Goal: Information Seeking & Learning: Learn about a topic

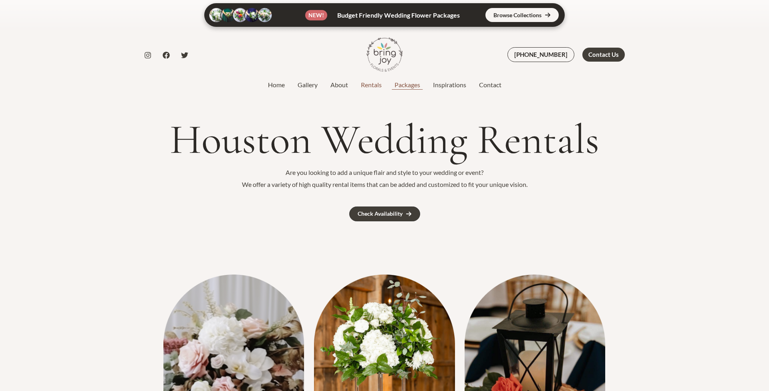
click at [409, 85] on link "Packages" at bounding box center [407, 85] width 38 height 10
click at [376, 84] on link "Rentals" at bounding box center [371, 85] width 34 height 10
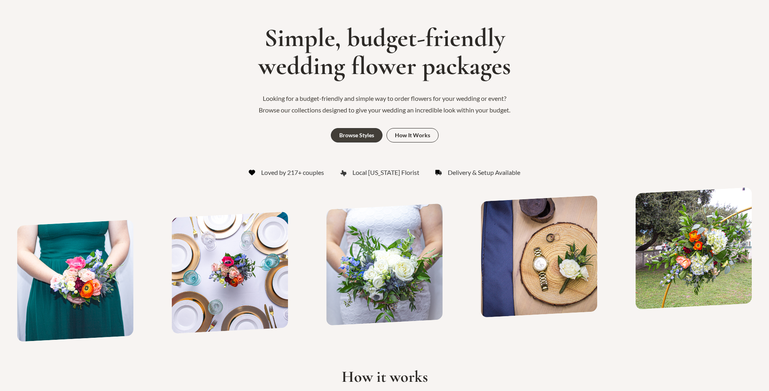
scroll to position [72, 0]
click at [363, 133] on div "Browse Styles" at bounding box center [356, 136] width 35 height 6
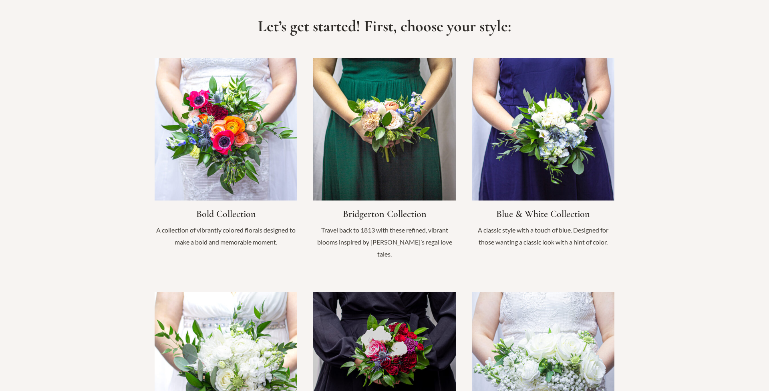
scroll to position [588, 0]
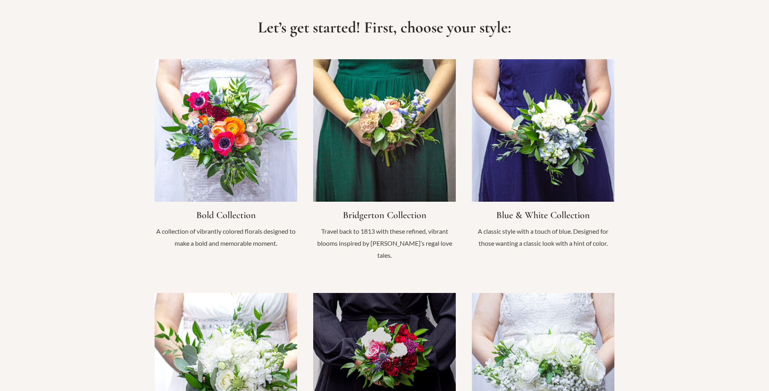
click at [376, 193] on link "Infobox Link" at bounding box center [384, 164] width 143 height 210
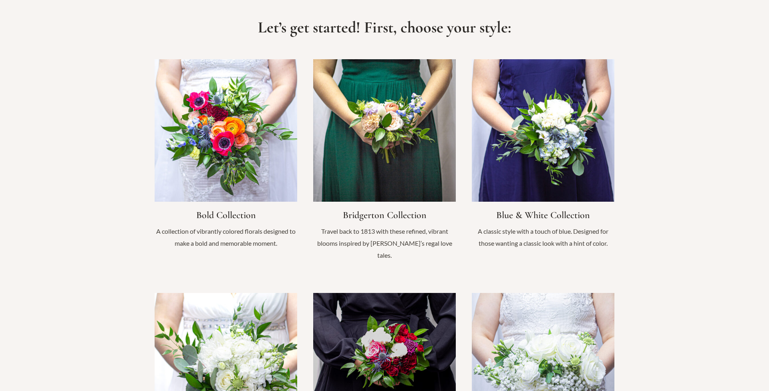
scroll to position [72, 0]
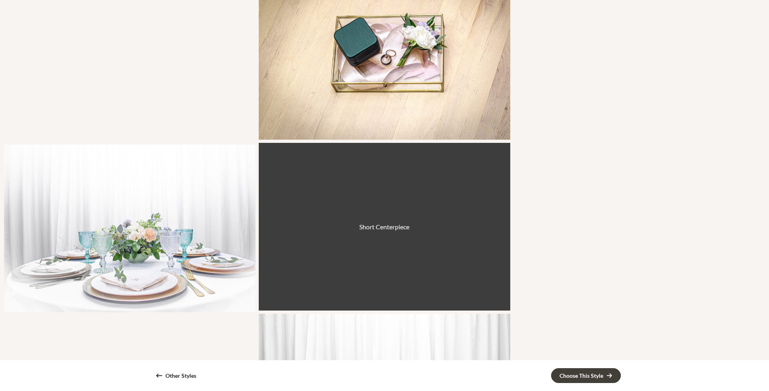
scroll to position [560, 0]
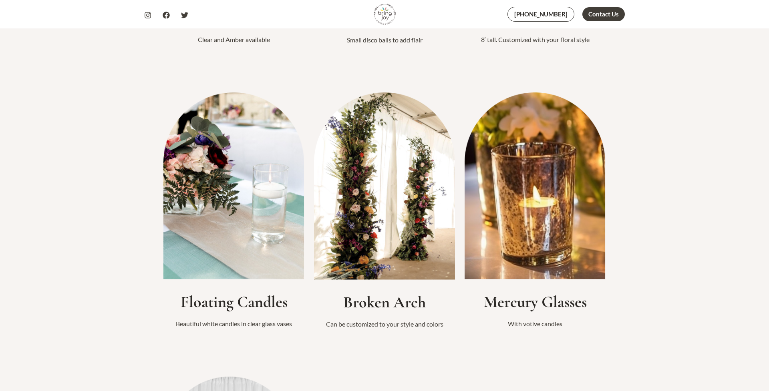
scroll to position [767, 0]
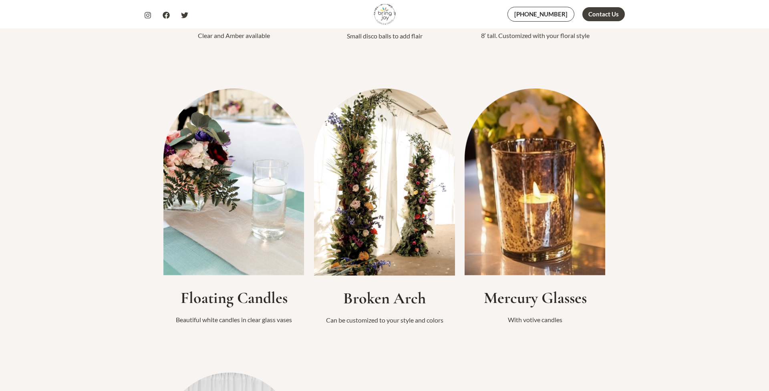
click at [380, 217] on img at bounding box center [384, 181] width 141 height 187
click at [356, 322] on p "Can be customized to your style and colors" at bounding box center [384, 320] width 141 height 12
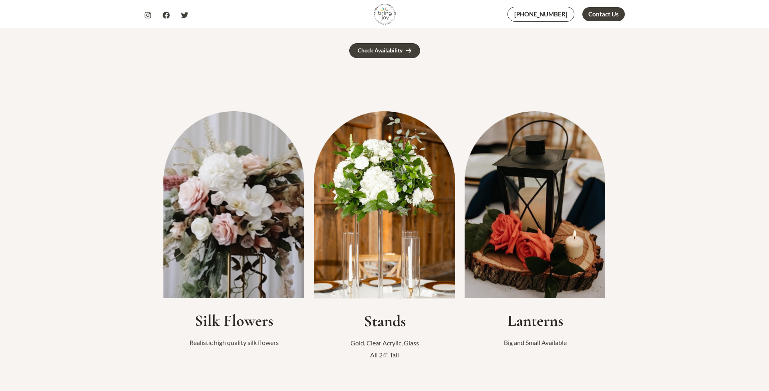
scroll to position [106, 0]
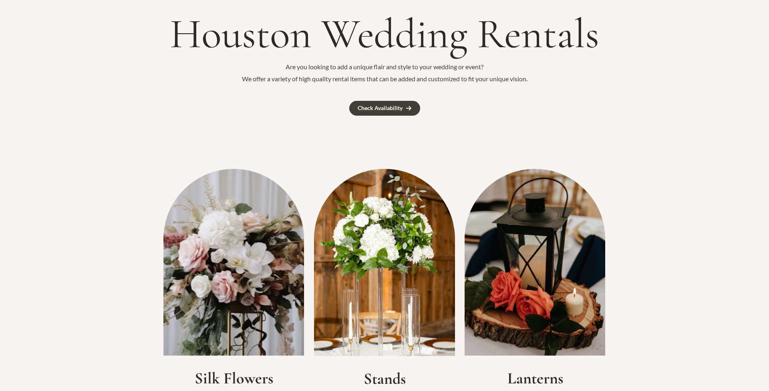
click at [353, 208] on img at bounding box center [384, 262] width 141 height 187
click at [255, 232] on img at bounding box center [233, 262] width 141 height 187
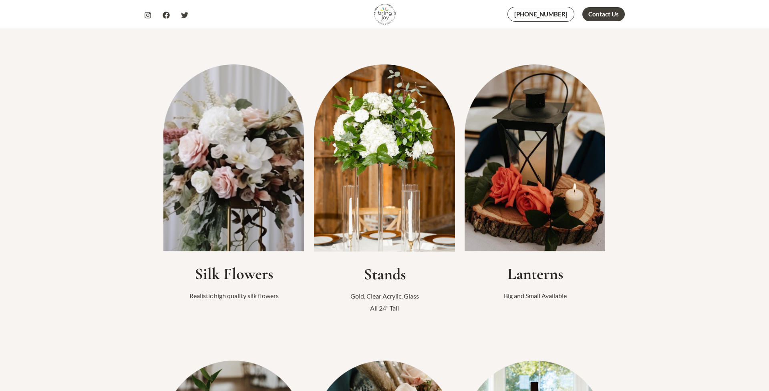
scroll to position [221, 0]
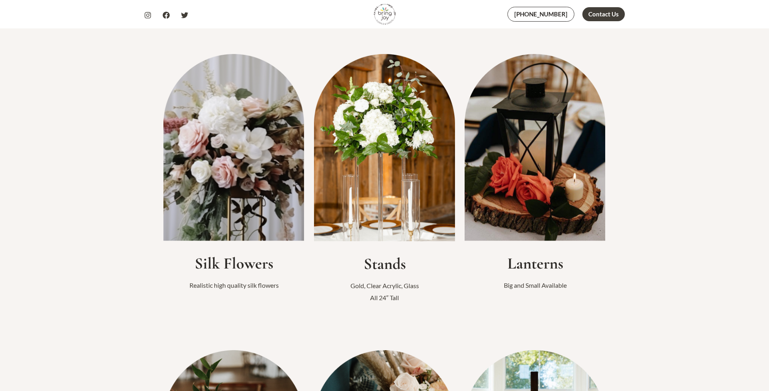
click at [229, 273] on h2 "Silk Flowers" at bounding box center [233, 263] width 141 height 19
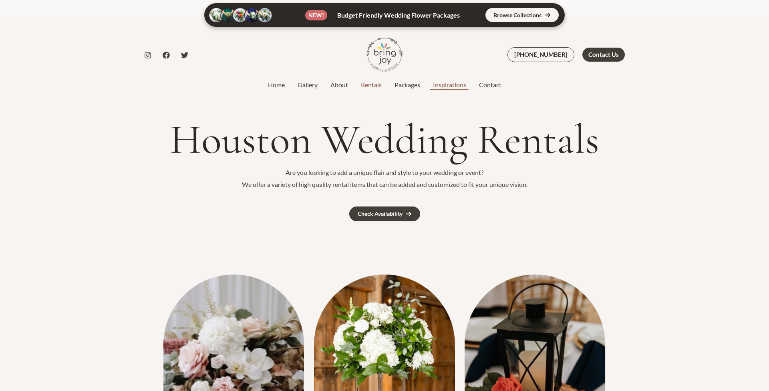
scroll to position [0, 0]
click at [302, 87] on link "Gallery" at bounding box center [307, 85] width 33 height 10
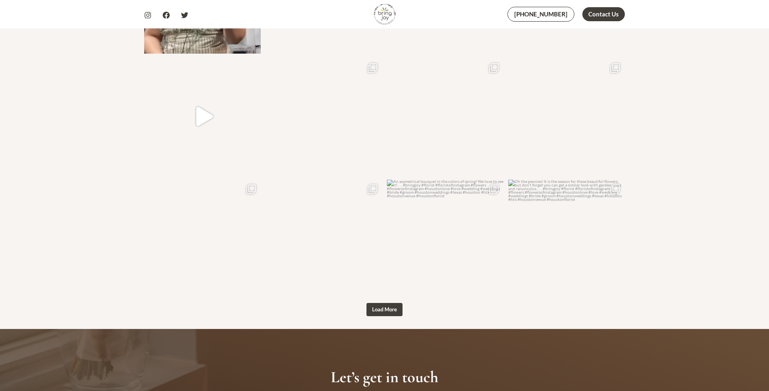
scroll to position [961, 0]
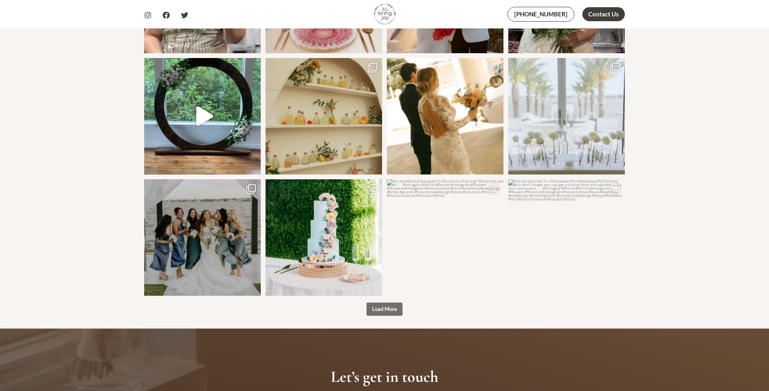
click at [382, 303] on button "Load More" at bounding box center [384, 310] width 36 height 14
